Goal: Information Seeking & Learning: Learn about a topic

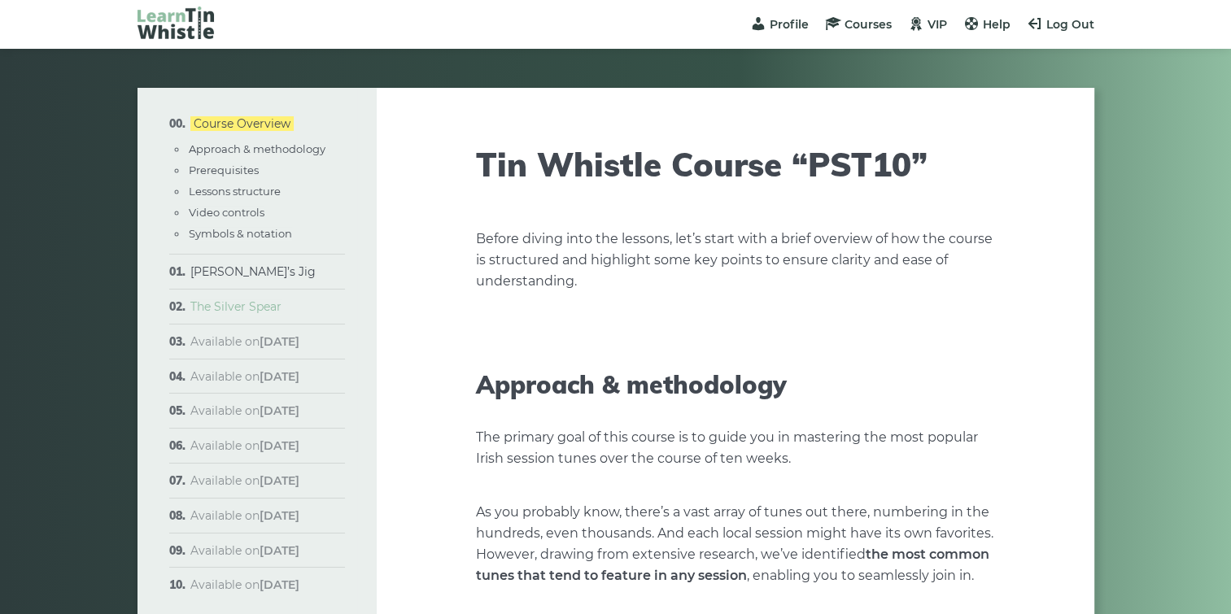
click at [238, 304] on link "The Silver Spear" at bounding box center [235, 306] width 91 height 15
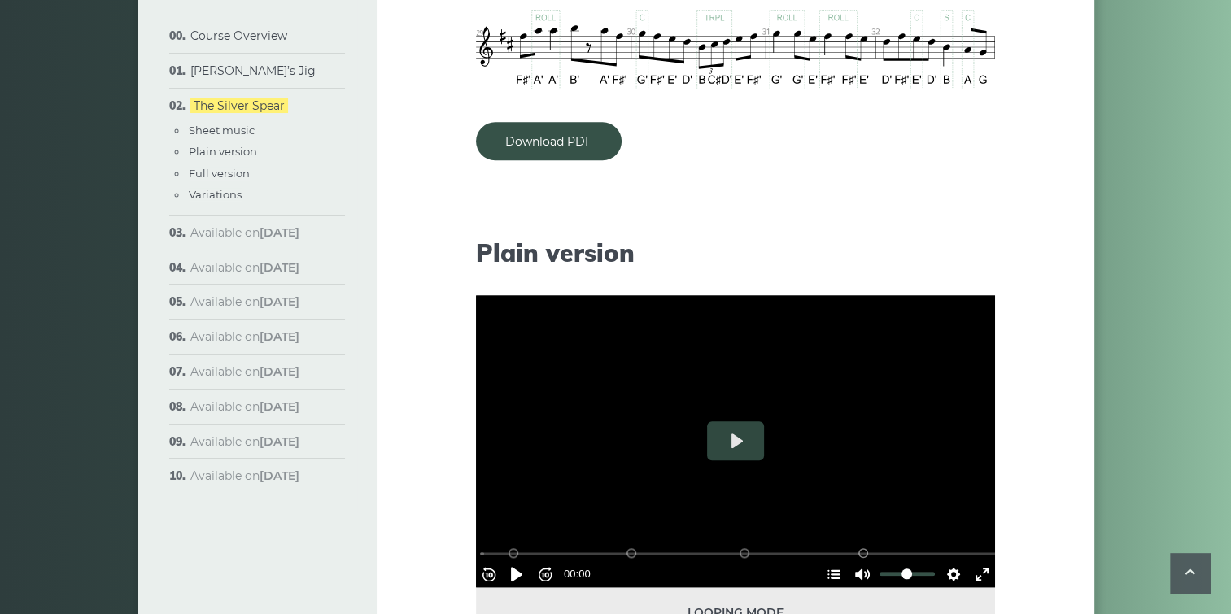
scroll to position [1546, 0]
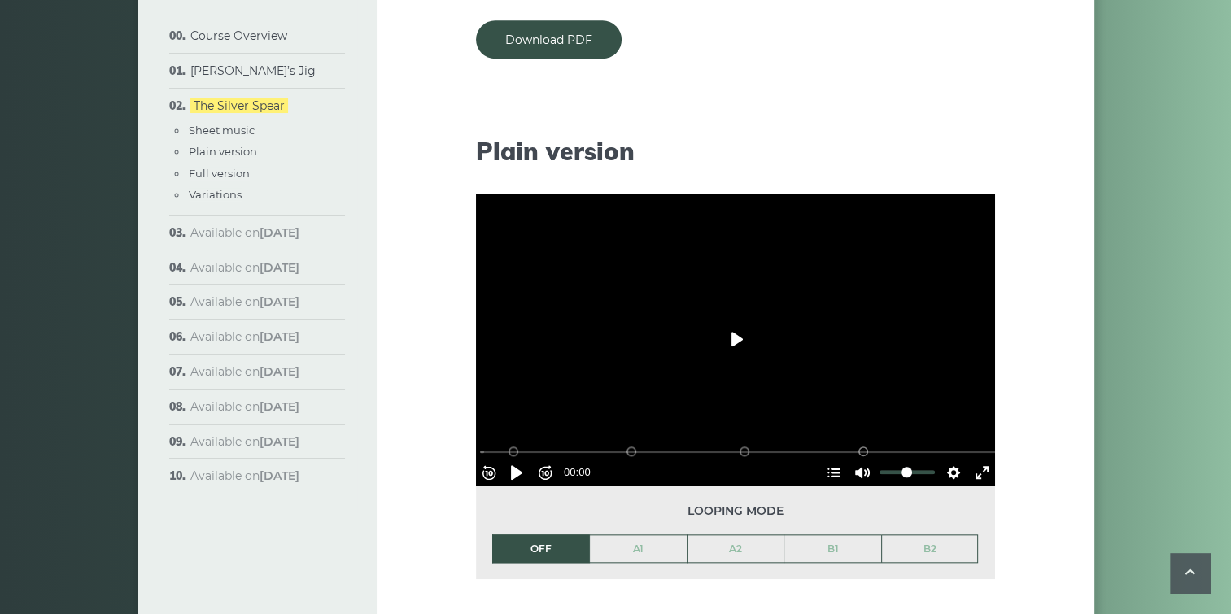
click at [739, 343] on button "Play" at bounding box center [735, 339] width 57 height 39
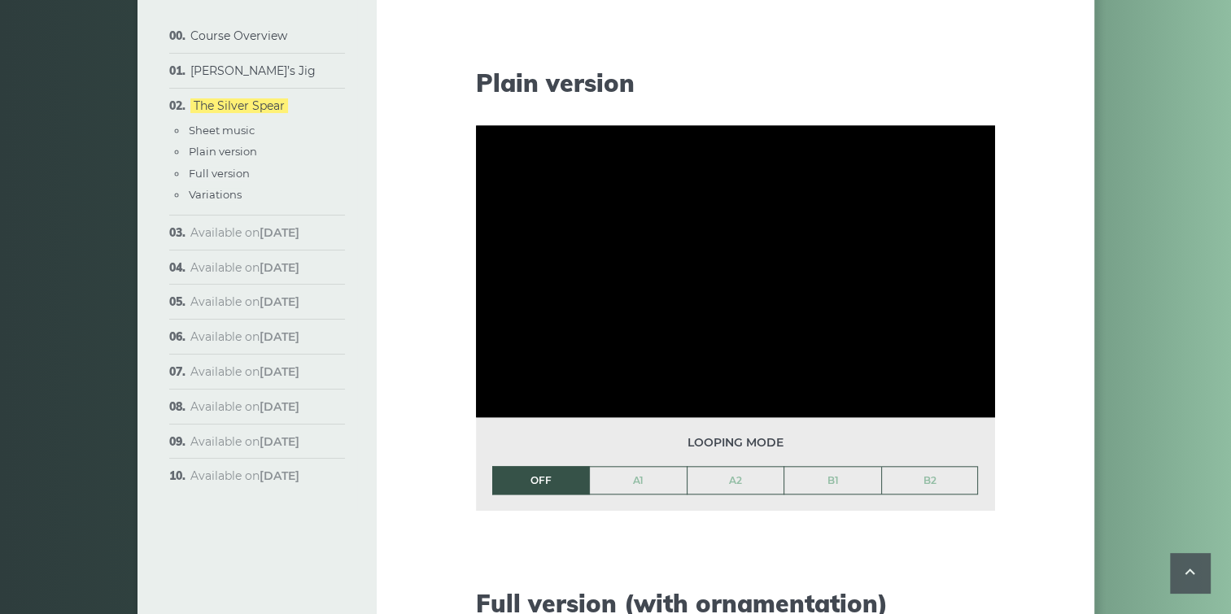
scroll to position [1709, 0]
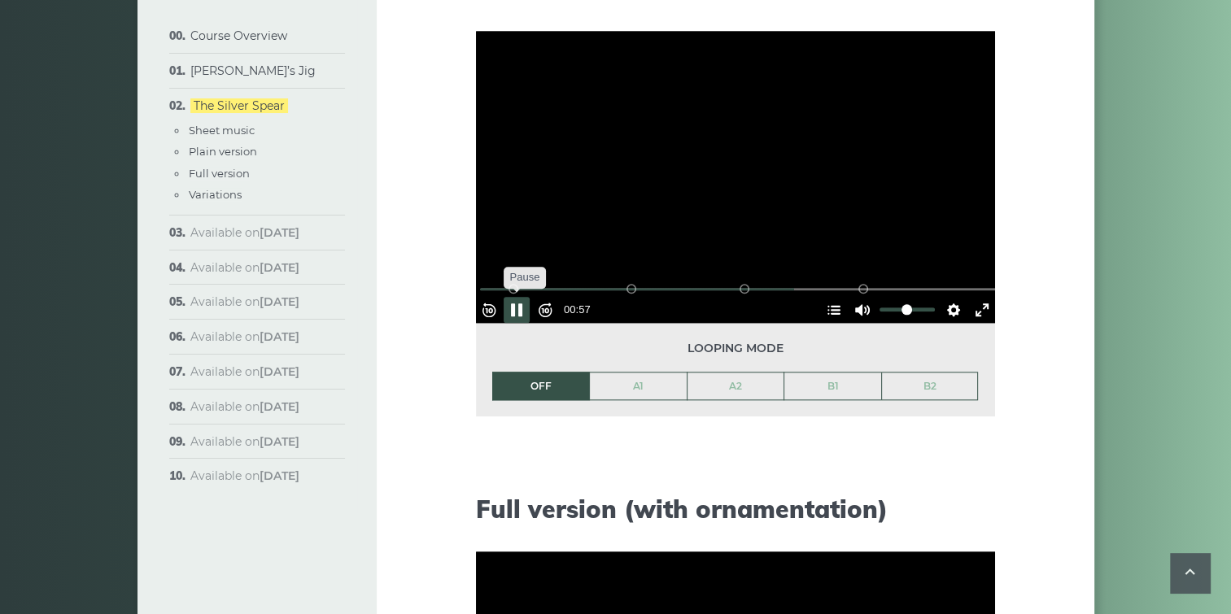
click at [527, 302] on button "Pause Play" at bounding box center [517, 310] width 26 height 26
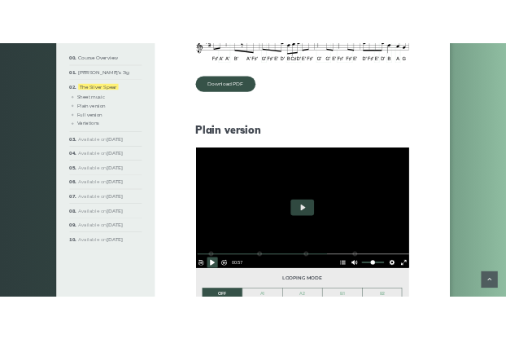
scroll to position [1239, 0]
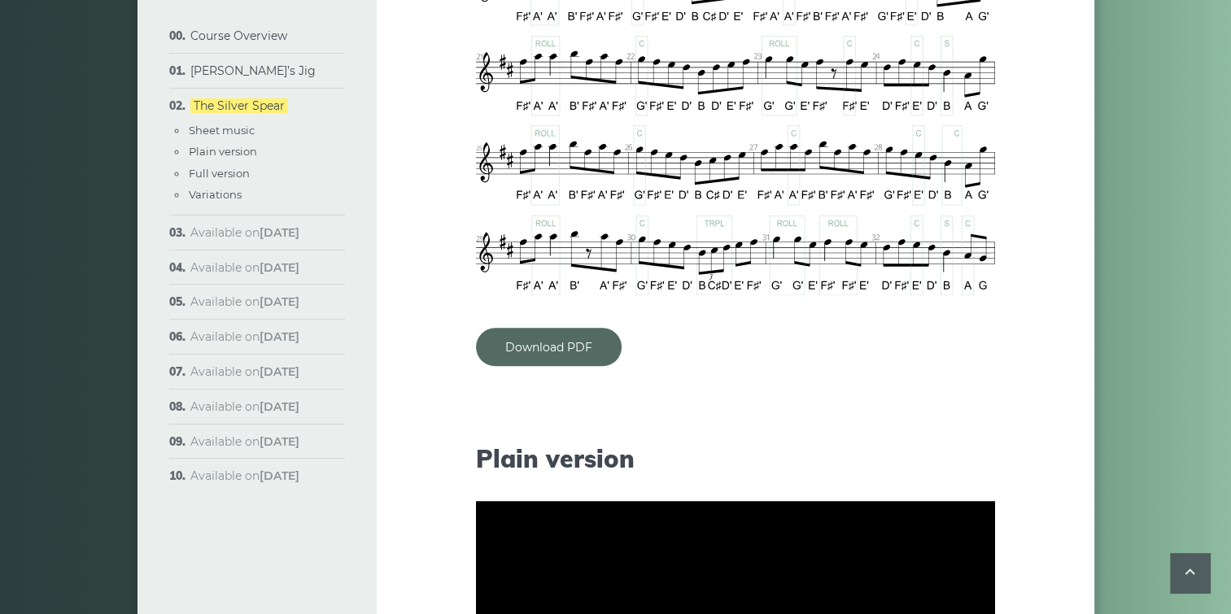
click at [566, 345] on link "Download PDF" at bounding box center [549, 347] width 146 height 38
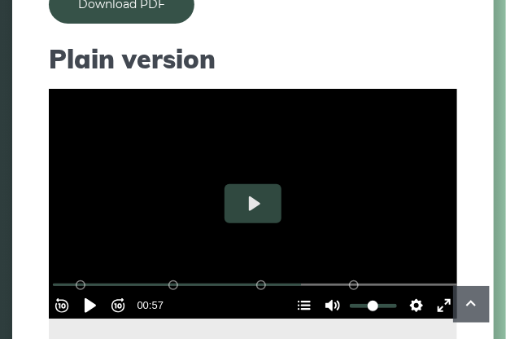
scroll to position [1320, 0]
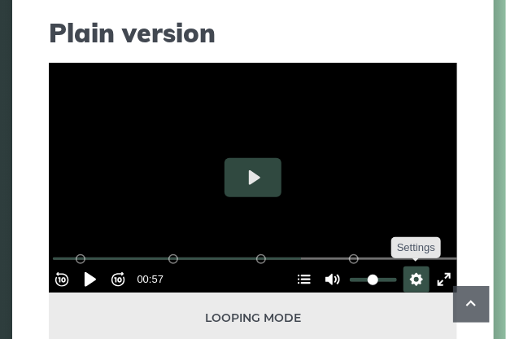
click at [413, 270] on button "Settings" at bounding box center [417, 279] width 26 height 26
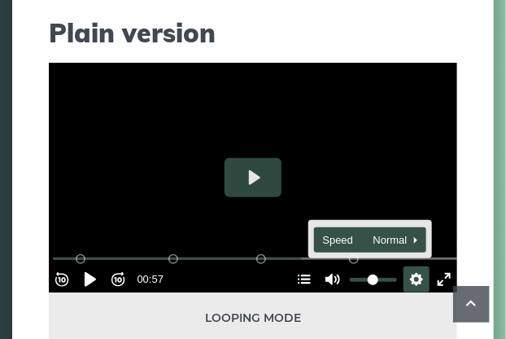
click at [399, 229] on button "Speed Normal" at bounding box center [370, 239] width 112 height 25
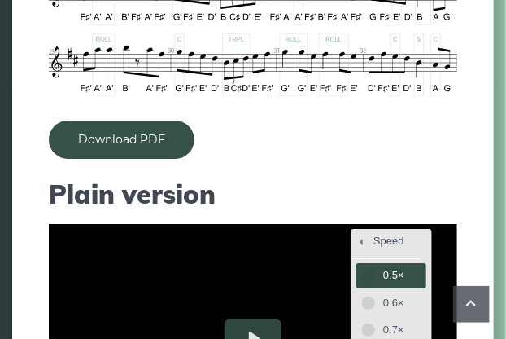
scroll to position [1157, 0]
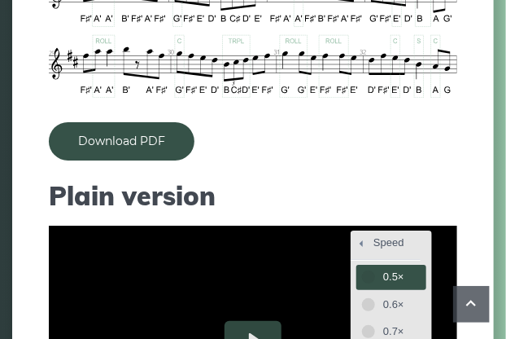
click at [383, 277] on span "0.5×" at bounding box center [400, 277] width 34 height 18
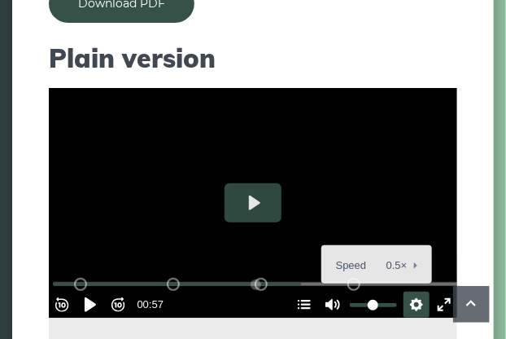
scroll to position [1320, 0]
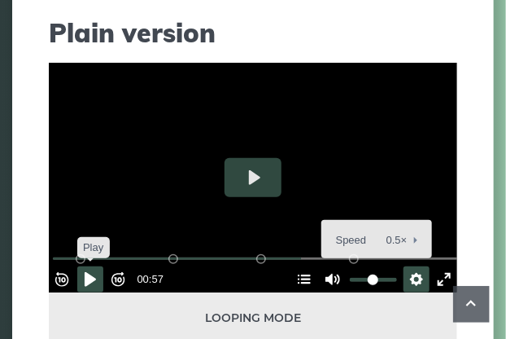
click at [95, 266] on button "Pause Play" at bounding box center [90, 279] width 26 height 26
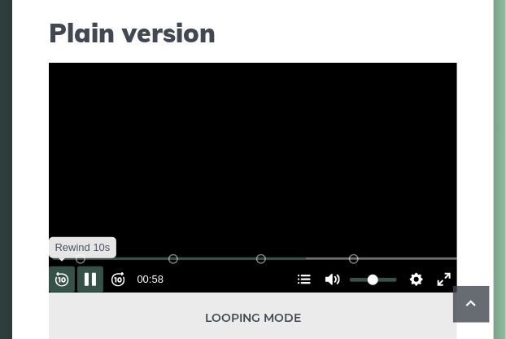
click at [74, 275] on button "Rewind 10s" at bounding box center [62, 279] width 26 height 26
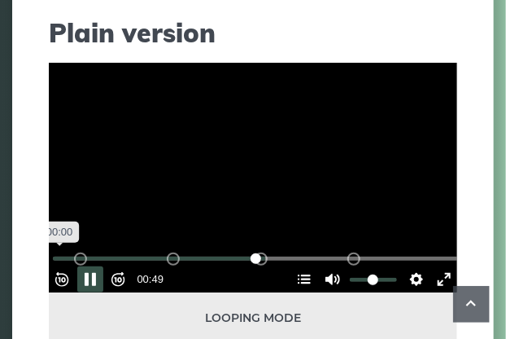
click at [68, 251] on input "Seek" at bounding box center [256, 258] width 407 height 15
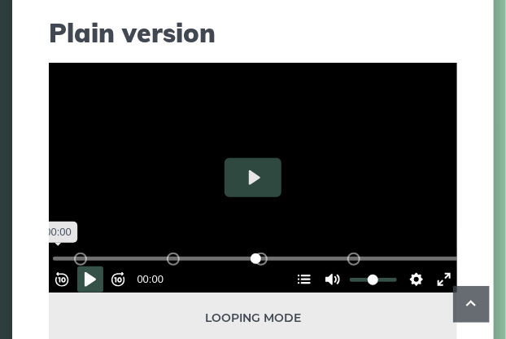
drag, startPoint x: 226, startPoint y: 251, endPoint x: 63, endPoint y: 251, distance: 162.8
click at [63, 251] on input "Seek" at bounding box center [256, 258] width 407 height 15
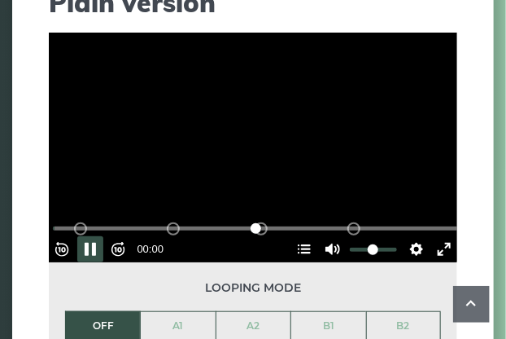
scroll to position [1401, 0]
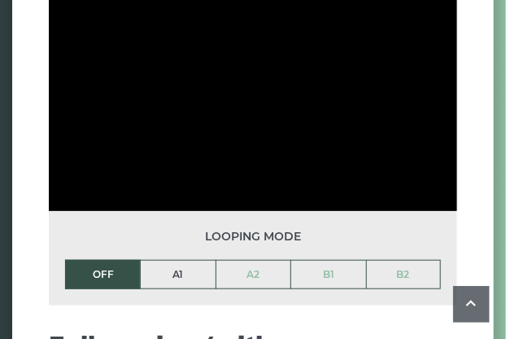
click at [164, 269] on link "A1" at bounding box center [178, 274] width 74 height 28
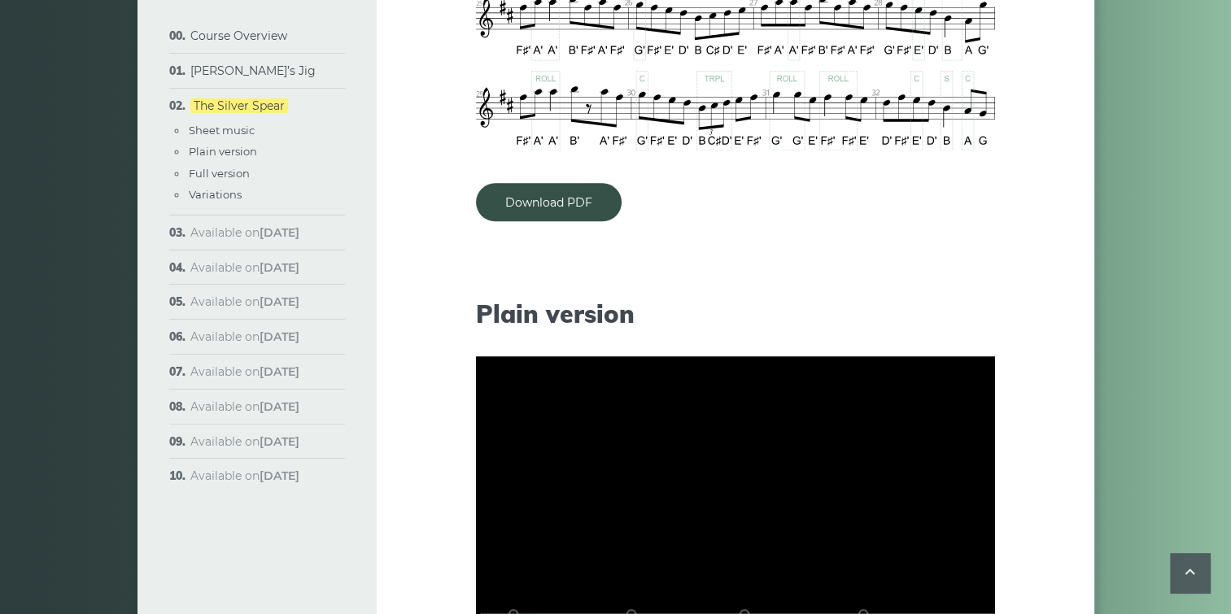
scroll to position [1483, 0]
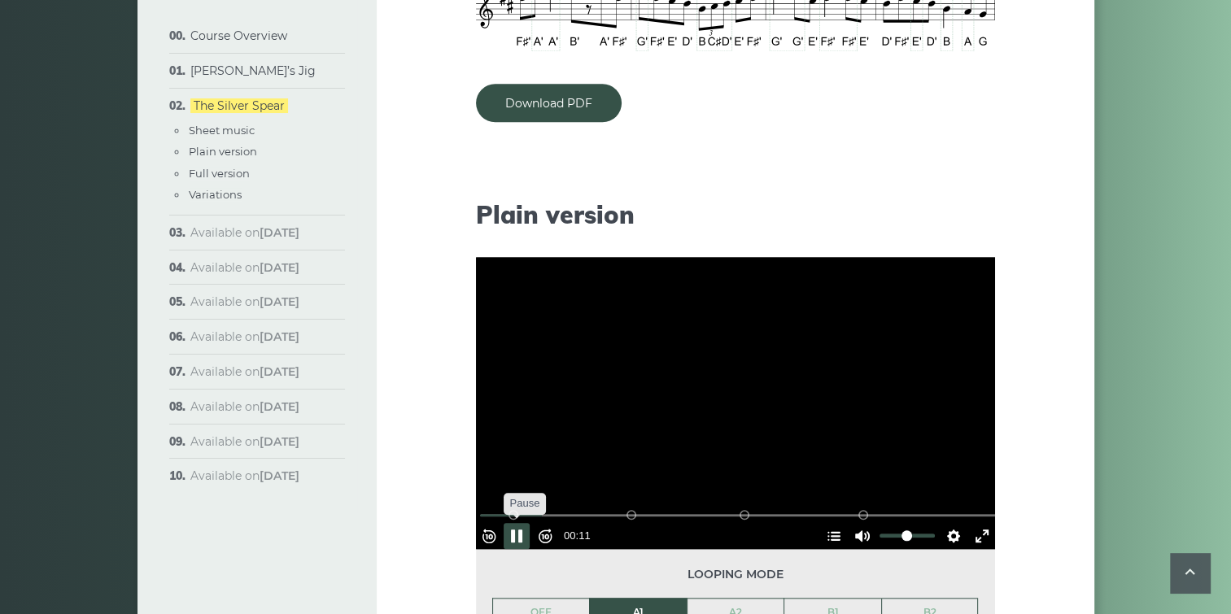
click at [530, 527] on button "Pause Play" at bounding box center [517, 536] width 26 height 26
type input "*****"
